Goal: Task Accomplishment & Management: Use online tool/utility

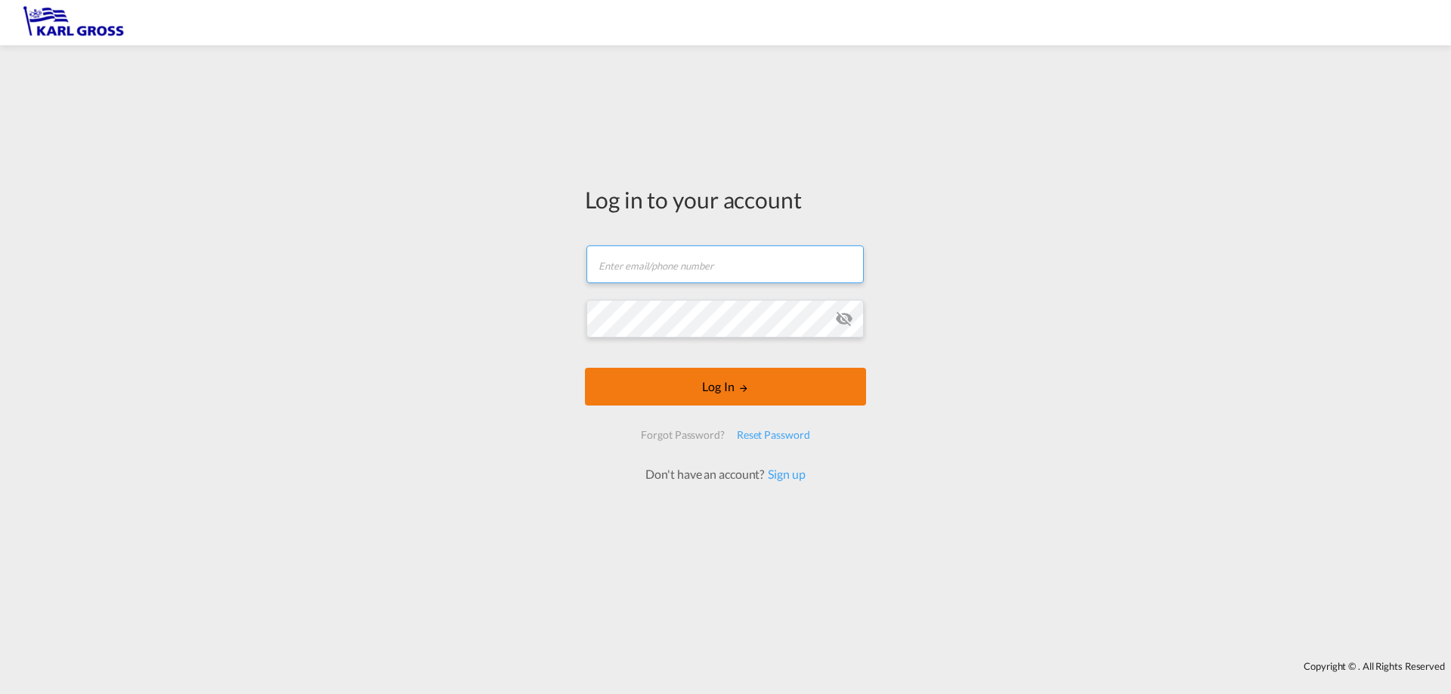
type input "[PERSON_NAME][EMAIL_ADDRESS][DOMAIN_NAME]"
click at [717, 390] on form "[PERSON_NAME][EMAIL_ADDRESS][DOMAIN_NAME] Email field is required Password fiel…" at bounding box center [725, 356] width 281 height 252
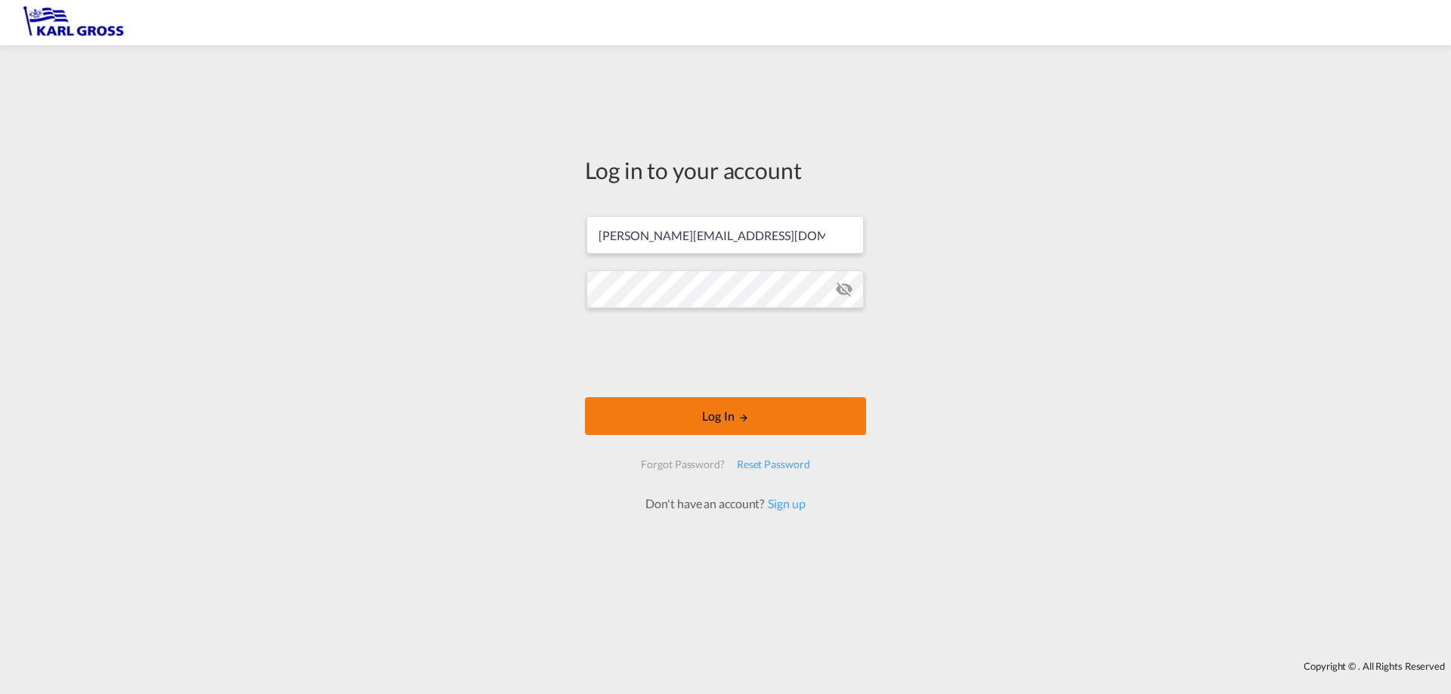
click at [728, 415] on button "Log In" at bounding box center [725, 416] width 281 height 38
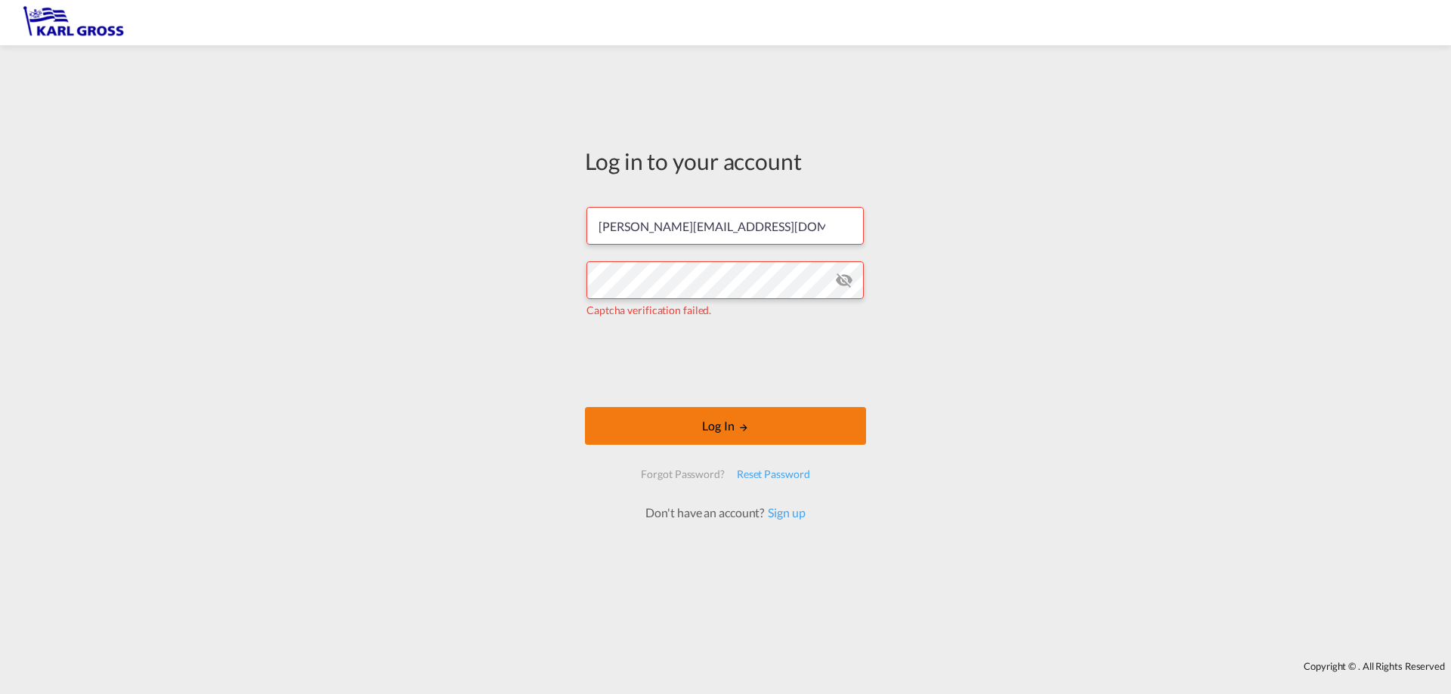
click at [772, 422] on button "Log In" at bounding box center [725, 426] width 281 height 38
